Goal: Task Accomplishment & Management: Manage account settings

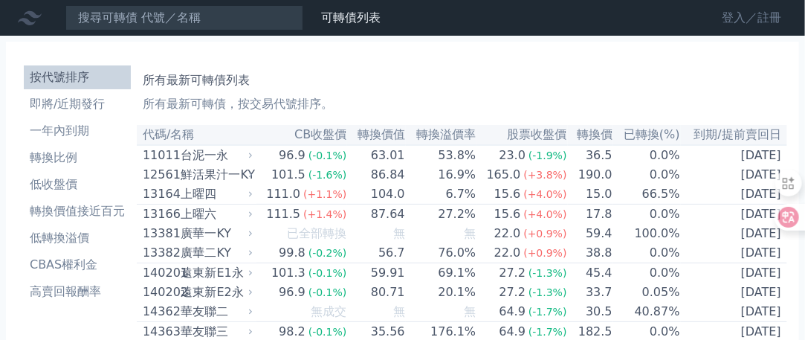
click at [735, 19] on link "登入／註冊" at bounding box center [751, 18] width 83 height 24
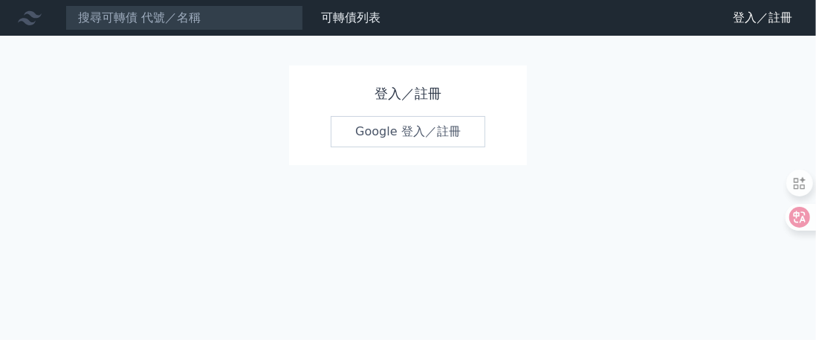
click at [415, 126] on link "Google 登入／註冊" at bounding box center [408, 131] width 155 height 31
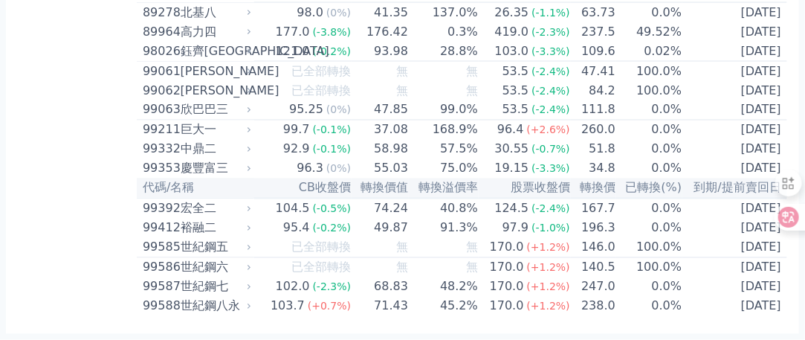
scroll to position [8967, 0]
